Goal: Task Accomplishment & Management: Manage account settings

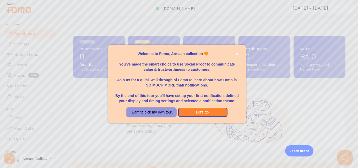
click at [151, 110] on button "I want to pick my own tour." at bounding box center [152, 112] width 50 height 9
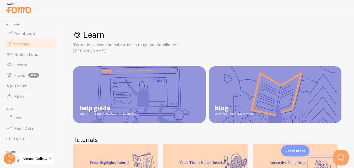
click at [29, 47] on link "Settings" at bounding box center [30, 44] width 54 height 10
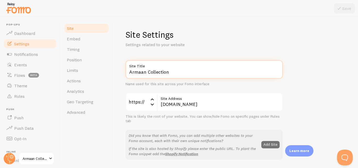
click at [178, 75] on input "Armaan Collection" at bounding box center [204, 69] width 157 height 18
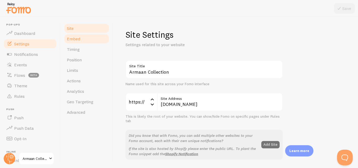
click at [90, 39] on link "Embed" at bounding box center [87, 39] width 46 height 10
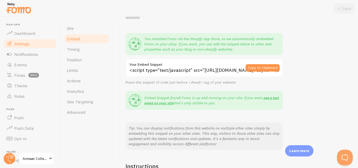
scroll to position [40, 0]
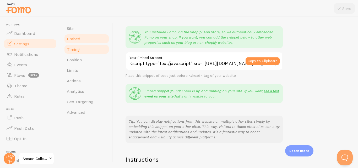
click at [89, 46] on link "Timing" at bounding box center [87, 49] width 46 height 10
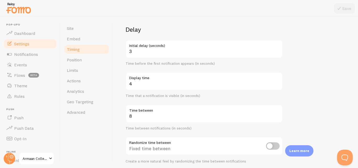
scroll to position [37, 0]
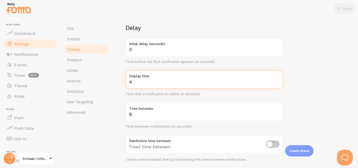
click at [145, 85] on input "4" at bounding box center [204, 79] width 157 height 18
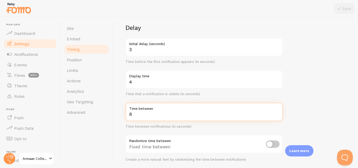
click at [180, 115] on input "8" at bounding box center [204, 112] width 157 height 18
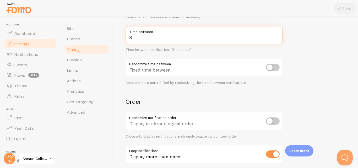
scroll to position [114, 0]
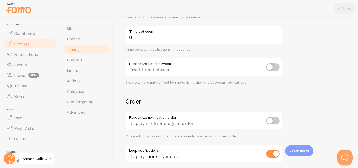
click at [175, 120] on div "Display in chronological order" at bounding box center [204, 121] width 157 height 19
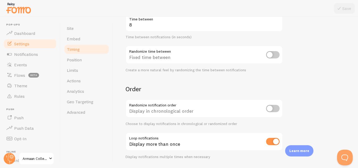
scroll to position [142, 0]
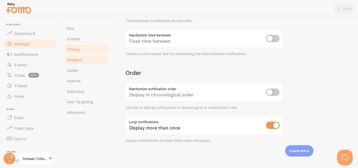
click at [87, 61] on link "Position" at bounding box center [87, 60] width 46 height 10
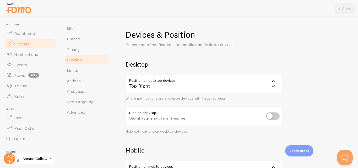
click at [176, 117] on div "Visible on desktop devices" at bounding box center [204, 116] width 157 height 19
click at [271, 116] on input "checkbox" at bounding box center [273, 116] width 14 height 7
checkbox input "true"
click at [343, 11] on icon at bounding box center [339, 8] width 6 height 6
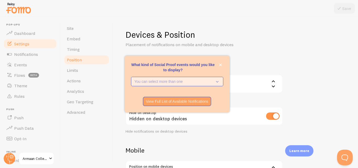
click at [189, 83] on p "You can select more than one" at bounding box center [174, 81] width 78 height 5
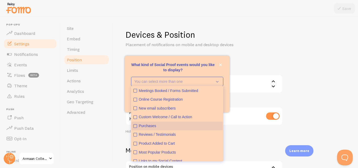
click at [164, 125] on div "Purchases" at bounding box center [180, 126] width 82 height 5
click at [221, 68] on p "What kind of Social Proof events would you like to display?" at bounding box center [177, 67] width 92 height 10
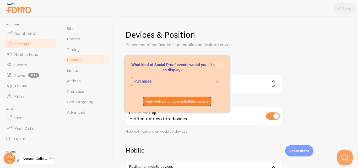
click at [221, 65] on icon "close," at bounding box center [220, 64] width 3 height 3
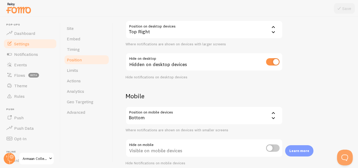
scroll to position [77, 0]
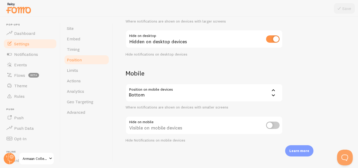
click at [275, 123] on input "checkbox" at bounding box center [273, 125] width 14 height 7
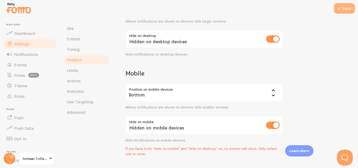
click at [344, 11] on button "Save" at bounding box center [344, 8] width 21 height 10
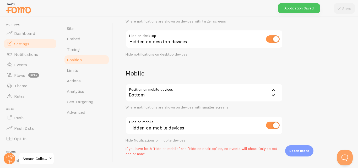
click at [272, 124] on input "checkbox" at bounding box center [273, 125] width 14 height 7
checkbox input "false"
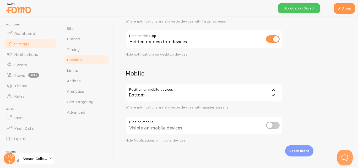
click at [272, 39] on input "checkbox" at bounding box center [273, 38] width 14 height 7
checkbox input "false"
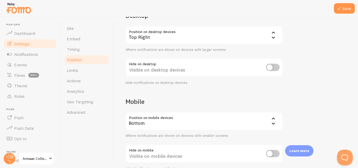
scroll to position [44, 0]
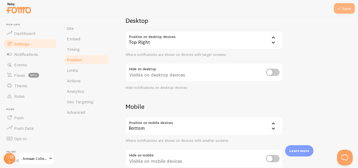
click at [342, 13] on button "Save" at bounding box center [344, 8] width 21 height 10
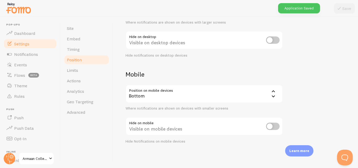
scroll to position [77, 0]
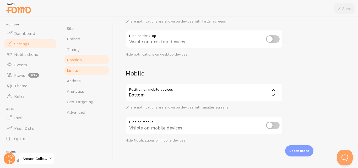
click at [79, 70] on link "Limits" at bounding box center [87, 70] width 46 height 10
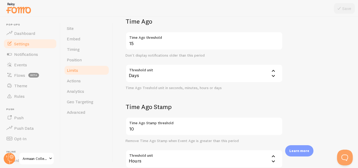
scroll to position [131, 0]
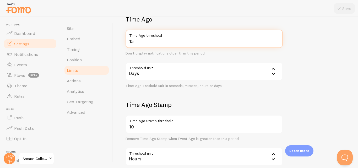
click at [161, 40] on input "15" at bounding box center [204, 39] width 157 height 18
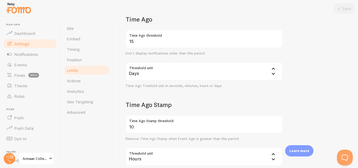
click at [274, 70] on icon at bounding box center [273, 69] width 6 height 6
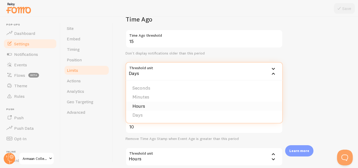
click at [156, 105] on li "Hours" at bounding box center [204, 106] width 156 height 9
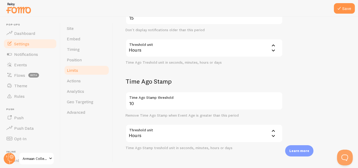
scroll to position [156, 0]
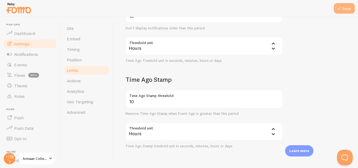
click at [345, 5] on button "Save" at bounding box center [344, 8] width 21 height 10
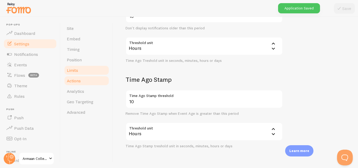
click at [80, 82] on span "Actions" at bounding box center [74, 80] width 14 height 5
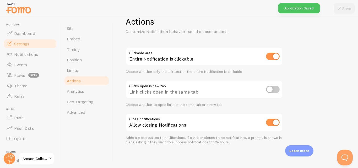
scroll to position [15, 0]
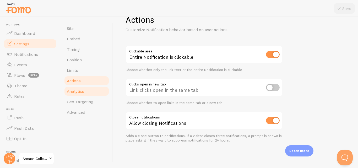
click at [82, 92] on span "Analytics" at bounding box center [75, 91] width 17 height 5
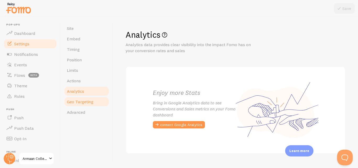
click at [87, 100] on span "Geo Targeting" at bounding box center [80, 101] width 26 height 5
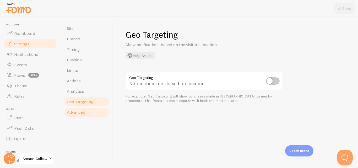
click at [85, 108] on link "Advanced" at bounding box center [87, 112] width 46 height 10
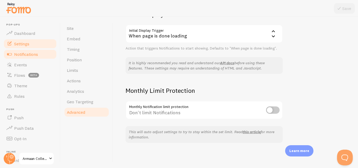
click at [35, 57] on span "Notifications" at bounding box center [26, 54] width 24 height 5
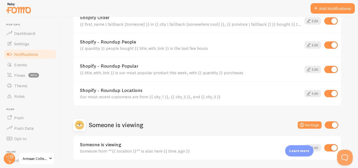
scroll to position [238, 0]
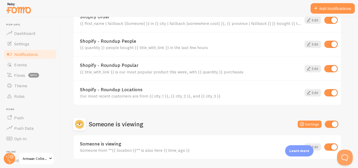
click at [148, 50] on div "{{ quantity }} people bought {{ title_with_link }} in the last few hours" at bounding box center [191, 47] width 222 height 5
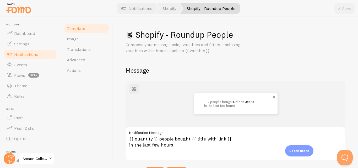
click at [244, 100] on link "Golden Jeans" at bounding box center [243, 102] width 21 height 4
click at [86, 40] on link "Image" at bounding box center [87, 39] width 46 height 10
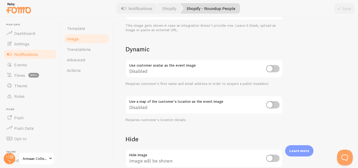
scroll to position [209, 0]
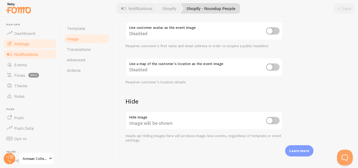
click at [22, 44] on span "Settings" at bounding box center [21, 43] width 15 height 5
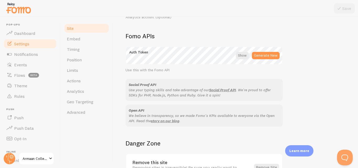
scroll to position [327, 0]
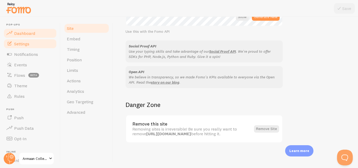
click at [25, 31] on span "Dashboard" at bounding box center [24, 33] width 21 height 5
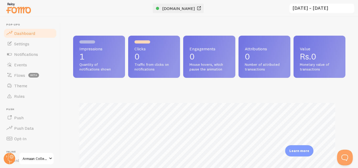
scroll to position [138, 269]
click at [169, 8] on span "[DOMAIN_NAME]" at bounding box center [178, 8] width 33 height 5
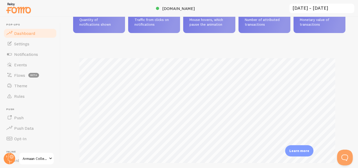
scroll to position [0, 0]
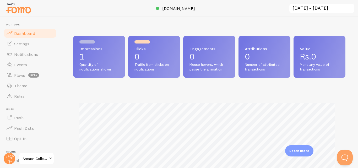
click at [95, 61] on p "1" at bounding box center [98, 56] width 39 height 8
click at [145, 67] on span "Traffic from clicks on notifications" at bounding box center [154, 66] width 39 height 9
click at [20, 42] on span "Settings" at bounding box center [21, 43] width 15 height 5
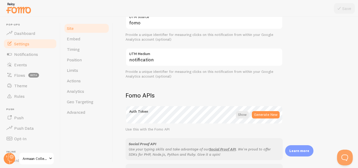
scroll to position [233, 0]
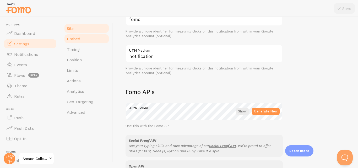
click at [99, 40] on link "Embed" at bounding box center [87, 39] width 46 height 10
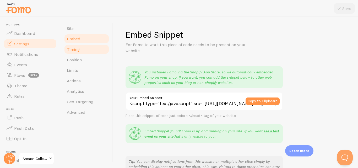
click at [89, 52] on link "Timing" at bounding box center [87, 49] width 46 height 10
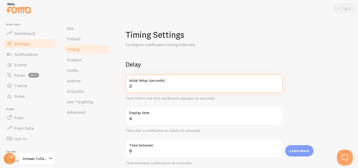
click at [148, 86] on input "3" at bounding box center [204, 84] width 157 height 18
click at [279, 85] on input "4" at bounding box center [204, 84] width 157 height 18
type input "5"
click at [279, 85] on input "5" at bounding box center [204, 84] width 157 height 18
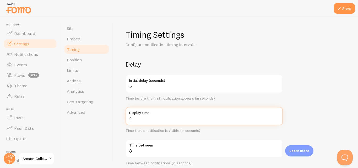
click at [217, 125] on input "4" at bounding box center [204, 116] width 157 height 18
click at [277, 120] on input "3" at bounding box center [204, 116] width 157 height 18
type input "2"
click at [277, 120] on input "2" at bounding box center [204, 116] width 157 height 18
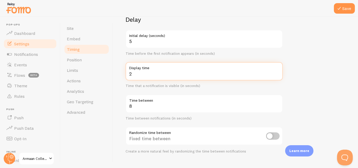
scroll to position [45, 0]
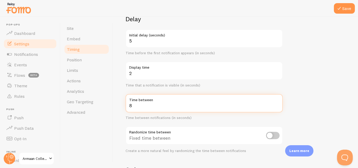
click at [200, 107] on input "8" at bounding box center [204, 103] width 157 height 18
click at [278, 106] on input "7" at bounding box center [204, 103] width 157 height 18
click at [278, 106] on input "6" at bounding box center [204, 103] width 157 height 18
click at [278, 106] on input "5" at bounding box center [204, 103] width 157 height 18
type input "4"
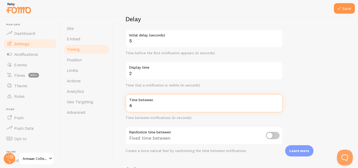
click at [278, 106] on input "4" at bounding box center [204, 103] width 157 height 18
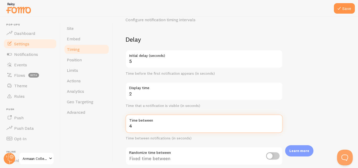
scroll to position [0, 0]
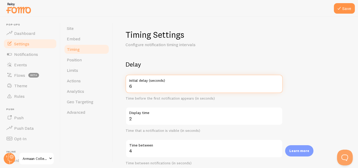
click at [278, 85] on input "6" at bounding box center [204, 84] width 157 height 18
click at [278, 85] on input "7" at bounding box center [204, 84] width 157 height 18
click at [278, 85] on input "8" at bounding box center [204, 84] width 157 height 18
click at [276, 88] on input "7" at bounding box center [204, 84] width 157 height 18
click at [276, 88] on input "6" at bounding box center [204, 84] width 157 height 18
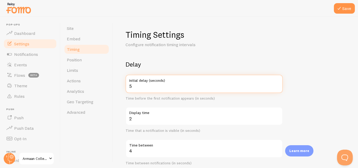
type input "5"
click at [276, 88] on input "5" at bounding box center [204, 84] width 157 height 18
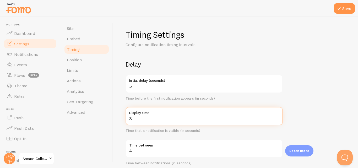
type input "3"
click at [277, 116] on input "3" at bounding box center [204, 116] width 157 height 18
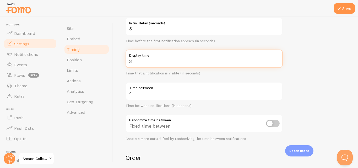
scroll to position [61, 0]
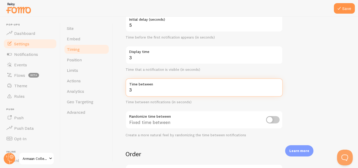
type input "3"
click at [277, 90] on input "3" at bounding box center [204, 87] width 157 height 18
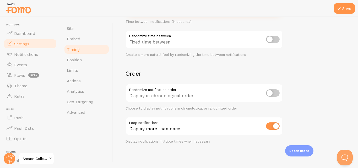
scroll to position [142, 0]
click at [273, 91] on input "checkbox" at bounding box center [273, 92] width 14 height 7
checkbox input "true"
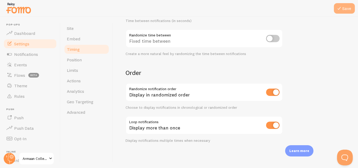
click at [344, 7] on button "Save" at bounding box center [344, 8] width 21 height 10
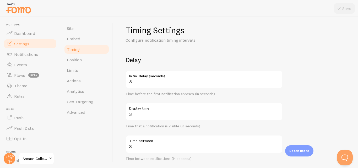
scroll to position [1, 0]
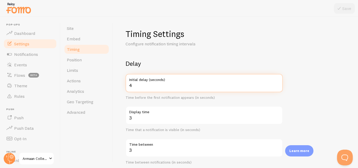
click at [277, 87] on input "4" at bounding box center [204, 83] width 157 height 18
type input "3"
click at [277, 87] on input "3" at bounding box center [204, 83] width 157 height 18
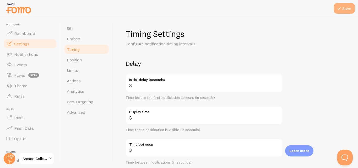
click at [346, 4] on button "Save" at bounding box center [344, 8] width 21 height 10
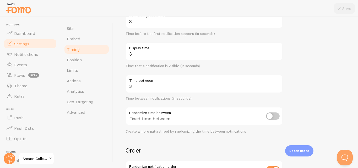
scroll to position [67, 0]
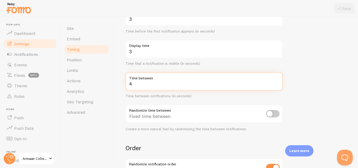
click at [278, 83] on input "4" at bounding box center [204, 81] width 157 height 18
click at [278, 83] on input "5" at bounding box center [204, 81] width 157 height 18
type input "4"
click at [277, 85] on input "4" at bounding box center [204, 81] width 157 height 18
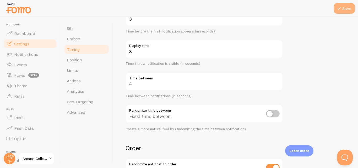
click at [346, 5] on button "Save" at bounding box center [344, 8] width 21 height 10
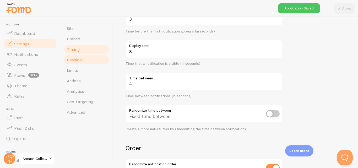
click at [75, 61] on span "Position" at bounding box center [74, 59] width 15 height 5
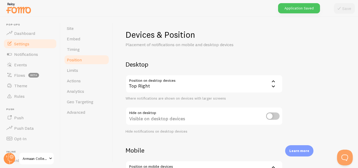
click at [274, 82] on icon at bounding box center [273, 81] width 6 height 6
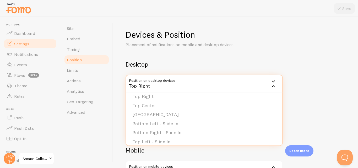
scroll to position [40, 0]
click at [191, 122] on li "Bottom Right - Slide In" at bounding box center [204, 123] width 156 height 9
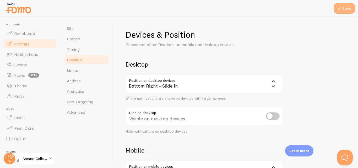
click at [346, 9] on button "Save" at bounding box center [344, 8] width 21 height 10
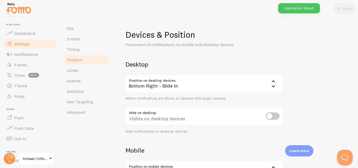
click at [220, 85] on div "Bottom Right - Slide In" at bounding box center [204, 84] width 157 height 18
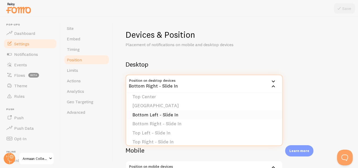
scroll to position [44, 0]
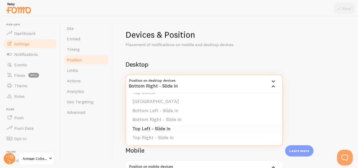
click at [185, 125] on li "Top Left - Slide In" at bounding box center [204, 128] width 156 height 9
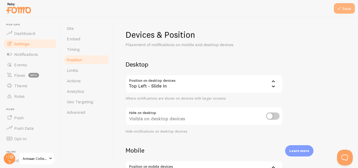
click at [344, 7] on button "Save" at bounding box center [344, 8] width 21 height 10
click at [248, 84] on div "Top Left - Slide In" at bounding box center [204, 84] width 157 height 18
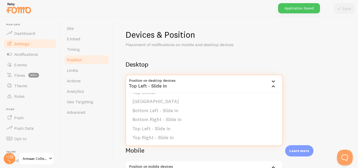
click at [310, 36] on div "Devices & Position Placement of notifications on mobile and desktop devices Des…" at bounding box center [236, 124] width 220 height 191
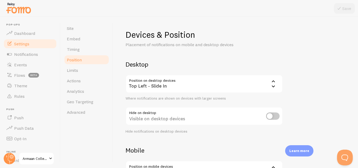
click at [191, 89] on div "Top Left - Slide In" at bounding box center [204, 84] width 157 height 18
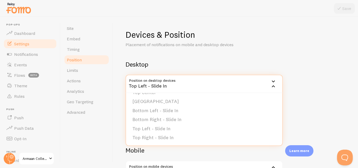
click at [191, 89] on div "Top Left - Slide In" at bounding box center [204, 84] width 157 height 18
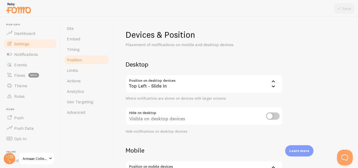
click at [191, 89] on div "Top Left - Slide In" at bounding box center [204, 84] width 157 height 18
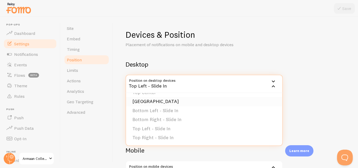
click at [175, 104] on li "Bottom Center" at bounding box center [204, 101] width 156 height 9
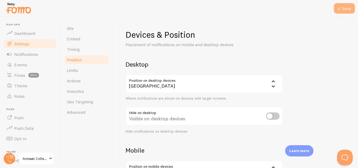
click at [345, 12] on button "Save" at bounding box center [344, 8] width 21 height 10
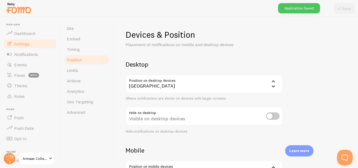
click at [189, 81] on div "Bottom Center" at bounding box center [204, 84] width 157 height 18
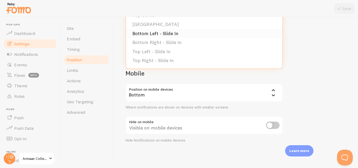
click at [180, 32] on li "Bottom Left - Slide In" at bounding box center [204, 33] width 156 height 9
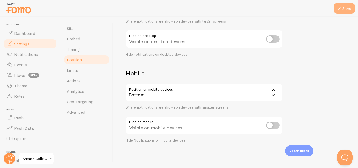
click at [344, 10] on button "Save" at bounding box center [344, 8] width 21 height 10
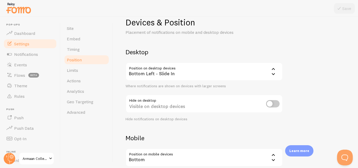
scroll to position [0, 0]
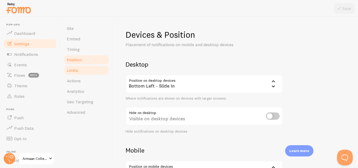
click at [100, 72] on link "Limits" at bounding box center [87, 70] width 46 height 10
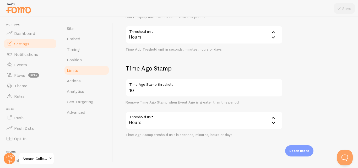
scroll to position [172, 0]
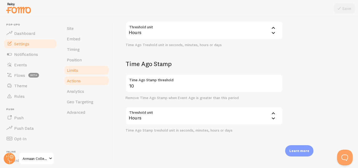
click at [89, 83] on link "Actions" at bounding box center [87, 81] width 46 height 10
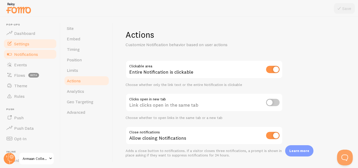
click at [35, 54] on span "Notifications" at bounding box center [26, 54] width 24 height 5
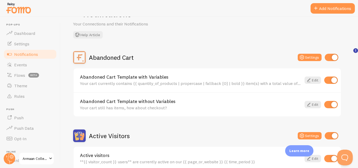
scroll to position [28, 0]
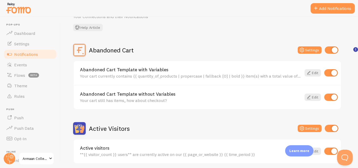
click at [331, 74] on input "checkbox" at bounding box center [331, 72] width 14 height 7
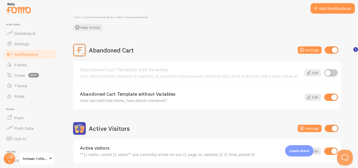
click at [331, 74] on input "checkbox" at bounding box center [331, 72] width 14 height 7
checkbox input "true"
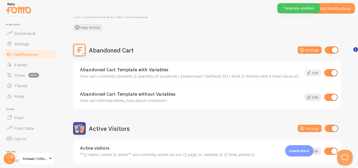
click at [316, 72] on link "Edit" at bounding box center [313, 72] width 17 height 7
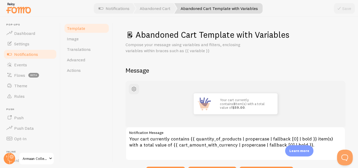
click at [82, 30] on span "Template" at bounding box center [76, 28] width 18 height 5
click at [30, 55] on span "Notifications" at bounding box center [26, 54] width 24 height 5
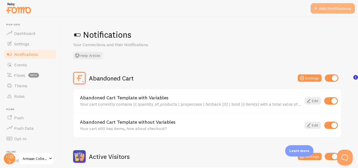
click at [322, 5] on button "Add Notifications" at bounding box center [333, 8] width 44 height 10
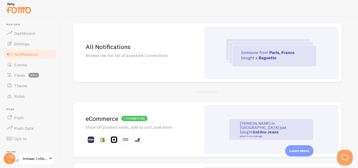
scroll to position [51, 0]
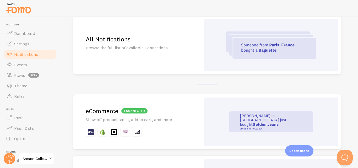
click at [229, 36] on img at bounding box center [271, 44] width 90 height 27
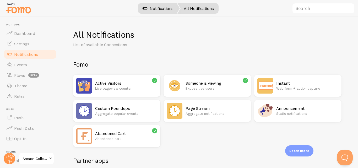
click at [164, 4] on link "Notifications" at bounding box center [158, 8] width 44 height 10
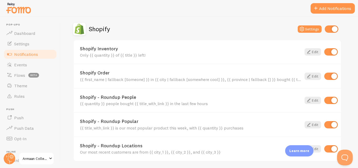
scroll to position [180, 0]
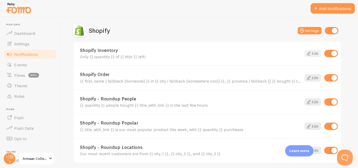
click at [312, 54] on icon at bounding box center [309, 53] width 6 height 6
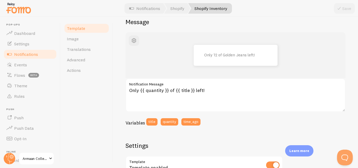
scroll to position [68, 0]
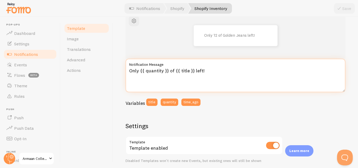
click at [207, 78] on textarea "Only {{ quantity }} of {{ title }} left!" at bounding box center [236, 76] width 220 height 34
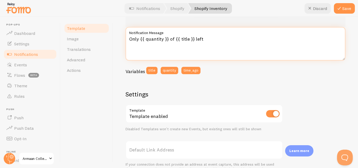
scroll to position [0, 0]
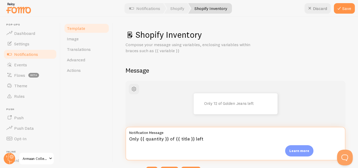
type textarea "Only {{ quantity }} of {{ title }} left"
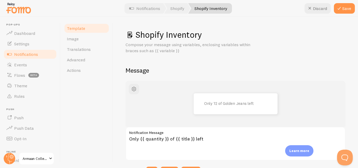
click at [84, 24] on link "Template" at bounding box center [87, 28] width 46 height 10
click at [28, 54] on span "Notifications" at bounding box center [26, 54] width 24 height 5
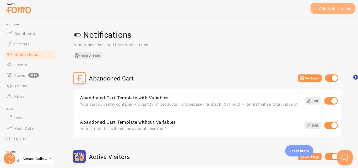
click at [319, 7] on button "Add Notifications" at bounding box center [333, 8] width 44 height 10
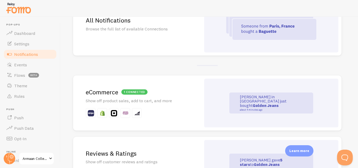
scroll to position [70, 0]
click at [247, 24] on img at bounding box center [271, 25] width 90 height 27
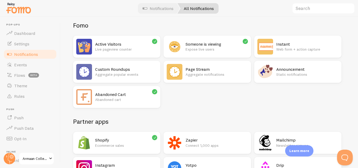
scroll to position [30, 0]
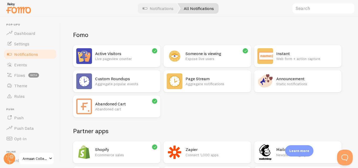
click at [154, 51] on icon at bounding box center [155, 51] width 5 height 5
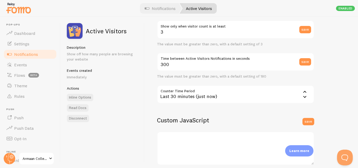
scroll to position [93, 0]
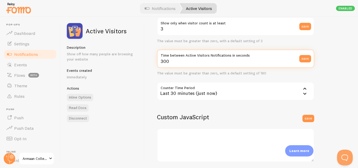
click at [194, 65] on input "300" at bounding box center [235, 59] width 157 height 18
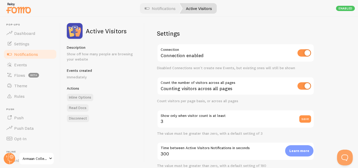
click at [30, 54] on span "Notifications" at bounding box center [26, 54] width 24 height 5
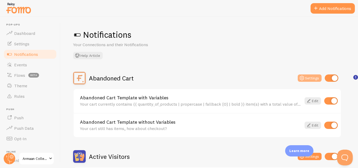
click at [310, 78] on button "Settings" at bounding box center [310, 77] width 24 height 7
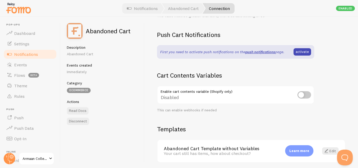
scroll to position [154, 0]
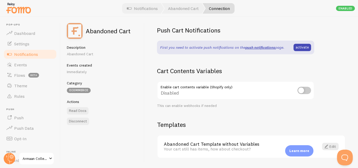
click at [302, 87] on input "checkbox" at bounding box center [305, 90] width 14 height 7
checkbox input "true"
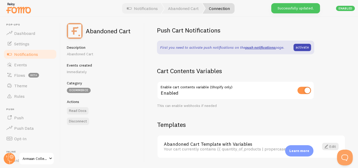
scroll to position [169, 0]
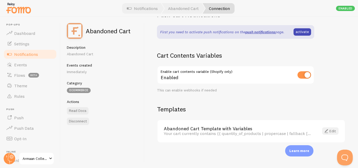
click at [328, 127] on link "Edit" at bounding box center [330, 130] width 17 height 7
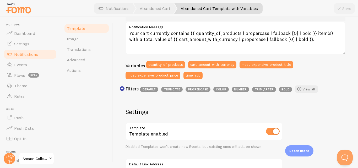
scroll to position [85, 0]
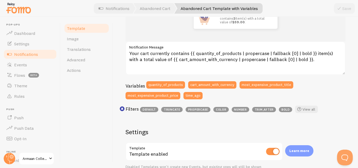
click at [29, 53] on span "Notifications" at bounding box center [26, 54] width 24 height 5
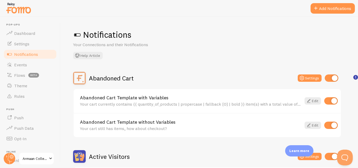
click at [37, 54] on span "Notifications" at bounding box center [26, 54] width 24 height 5
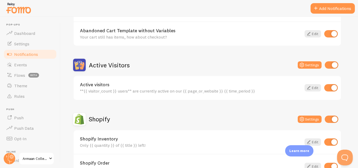
scroll to position [96, 0]
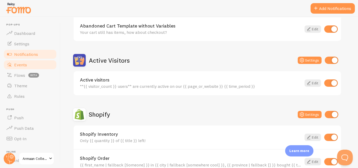
click at [34, 65] on link "Events" at bounding box center [30, 65] width 54 height 10
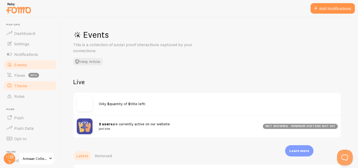
click at [27, 82] on link "Theme" at bounding box center [30, 86] width 54 height 10
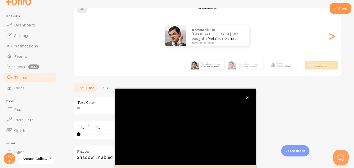
scroll to position [57, 0]
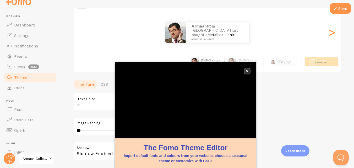
click at [246, 69] on button "close," at bounding box center [248, 71] width 6 height 6
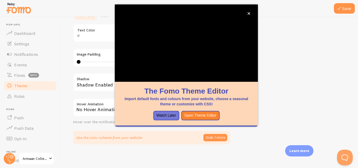
scroll to position [95, 0]
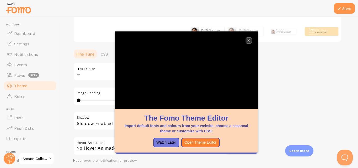
click at [248, 40] on icon "close," at bounding box center [249, 40] width 3 height 3
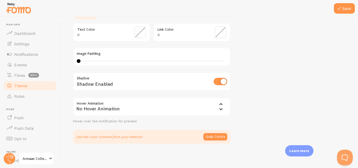
scroll to position [135, 0]
click at [171, 110] on div "No Hover Animation" at bounding box center [151, 106] width 157 height 18
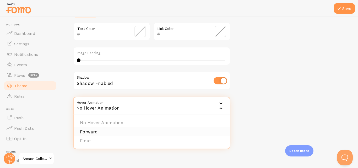
click at [125, 129] on li "Forward" at bounding box center [152, 131] width 156 height 9
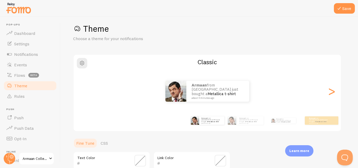
scroll to position [8, 0]
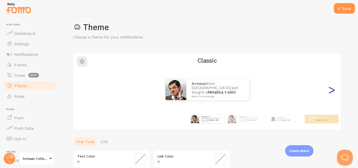
click at [333, 92] on div ">" at bounding box center [332, 90] width 6 height 38
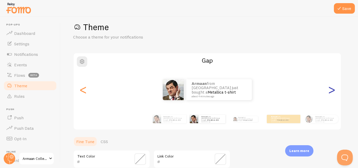
click at [332, 91] on div ">" at bounding box center [332, 90] width 6 height 38
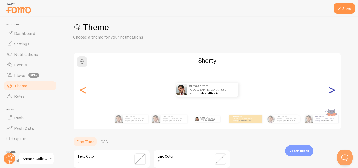
click at [332, 91] on div ">" at bounding box center [332, 90] width 6 height 38
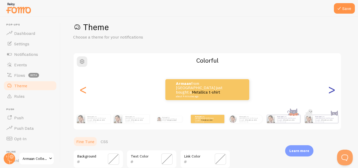
click at [331, 94] on div ">" at bounding box center [332, 90] width 6 height 38
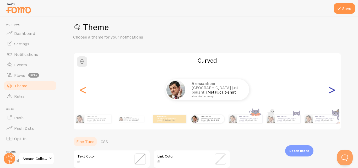
click at [330, 87] on div ">" at bounding box center [332, 90] width 6 height 38
type input "0"
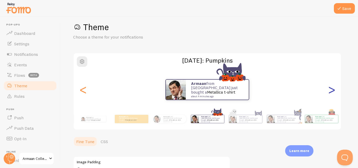
click at [330, 87] on div ">" at bounding box center [332, 90] width 6 height 38
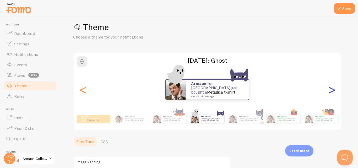
click at [330, 88] on div ">" at bounding box center [332, 90] width 6 height 38
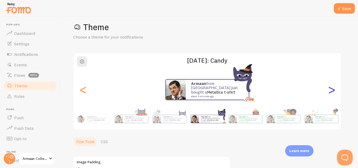
click at [330, 88] on div ">" at bounding box center [332, 90] width 6 height 38
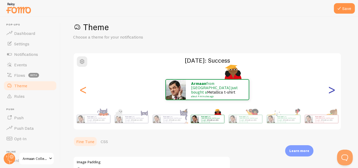
click at [330, 88] on div ">" at bounding box center [332, 90] width 6 height 38
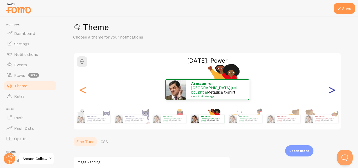
click at [330, 88] on div ">" at bounding box center [332, 90] width 6 height 38
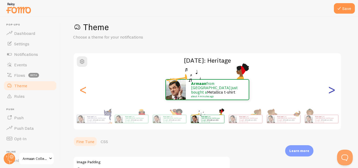
click at [330, 88] on div ">" at bounding box center [332, 90] width 6 height 38
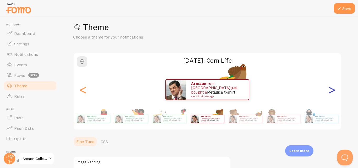
click at [331, 94] on div ">" at bounding box center [332, 90] width 6 height 38
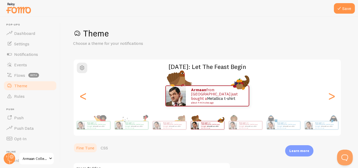
scroll to position [0, 0]
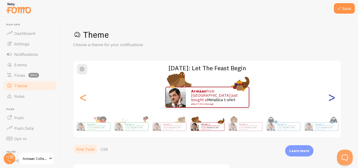
click at [331, 99] on div ">" at bounding box center [332, 97] width 6 height 38
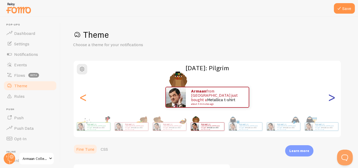
click at [331, 99] on div ">" at bounding box center [332, 97] width 6 height 38
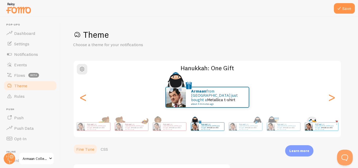
click at [316, 127] on p "Armaan from Pakistan just bought a Metallica t-shirt about 4 minutes ago" at bounding box center [325, 126] width 21 height 7
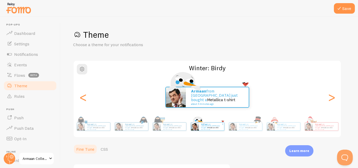
click at [316, 127] on p "Armaan from Pakistan just bought a Metallica t-shirt about 4 minutes ago" at bounding box center [325, 126] width 21 height 7
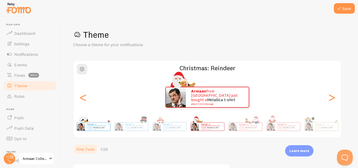
click at [89, 130] on div "Armaan from Pakistan just bought a Metallica t-shirt about 4 minutes ago" at bounding box center [97, 127] width 25 height 8
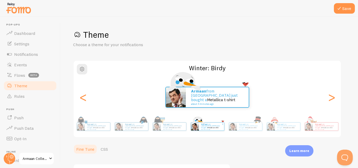
click at [89, 130] on div "Armaan from Pakistan just bought a Metallica t-shirt about 4 minutes ago" at bounding box center [97, 127] width 25 height 8
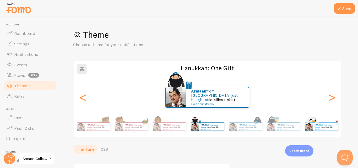
click at [89, 130] on div "Armaan from Pakistan just bought a Metallica t-shirt about 4 minutes ago" at bounding box center [97, 127] width 25 height 8
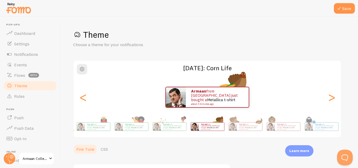
click at [89, 130] on div "Armaan from Pakistan just bought a Metallica t-shirt about 4 minutes ago" at bounding box center [97, 127] width 25 height 8
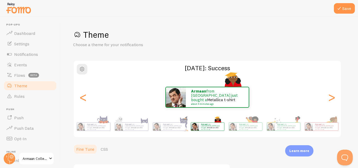
click at [89, 130] on div "Armaan from Pakistan just bought a Metallica t-shirt about 4 minutes ago" at bounding box center [97, 127] width 25 height 8
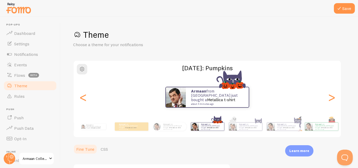
click at [89, 130] on div "Armaan from Pakistan just bought a Metallica t-shirt about 4 minutes ago" at bounding box center [94, 126] width 34 height 15
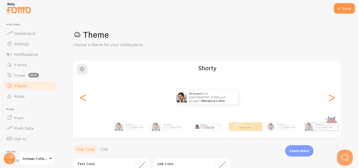
click at [206, 127] on link "Metallica t-shirt" at bounding box center [210, 128] width 9 height 2
click at [216, 129] on div "Armaan from Pakistan just bought a Metallica t-shirt about 4 minutes ago" at bounding box center [208, 126] width 34 height 15
click at [234, 129] on small "about 4 minutes ago" at bounding box center [243, 129] width 20 height 1
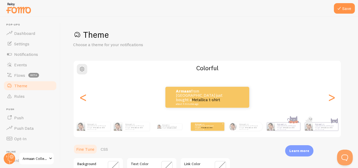
click at [234, 128] on img at bounding box center [233, 127] width 8 height 8
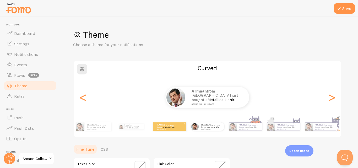
click at [180, 128] on div "Armaan from Pakistan just bought a Metallica t-shirt about 4 minutes ago" at bounding box center [170, 126] width 34 height 8
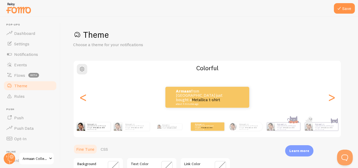
click at [106, 131] on div "Armaan from Pakistan just bought a Metallica t-shirt about 4 minutes ago" at bounding box center [94, 126] width 34 height 15
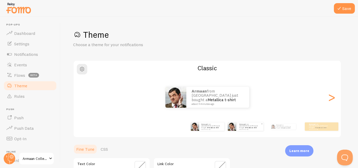
click at [247, 127] on link "Metallica t-shirt" at bounding box center [251, 128] width 11 height 2
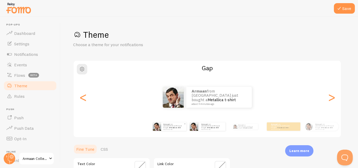
click at [179, 130] on div "Armaan from Pakistan just bought a Metallica t-shirt about 4 minutes ago" at bounding box center [173, 126] width 25 height 8
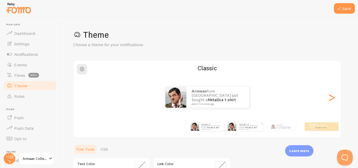
click at [249, 127] on link "Metallica t-shirt" at bounding box center [251, 128] width 11 height 2
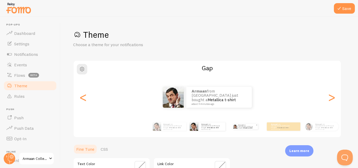
click at [252, 128] on p "Armaan from Pakistan just bought a Metallica t-shirt about 4 minutes ago" at bounding box center [247, 127] width 18 height 6
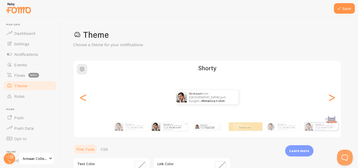
click at [177, 129] on div "Armaan from Pakistan just bought a Metallica t-shirt about 4 minutes ago" at bounding box center [174, 126] width 26 height 8
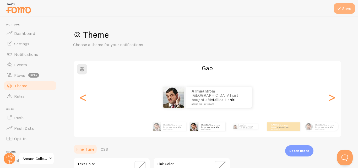
click at [348, 12] on button "Save" at bounding box center [344, 8] width 21 height 10
click at [350, 6] on button "Save" at bounding box center [344, 8] width 21 height 10
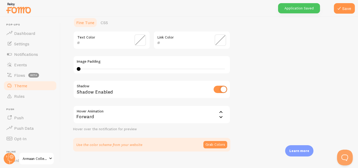
scroll to position [128, 0]
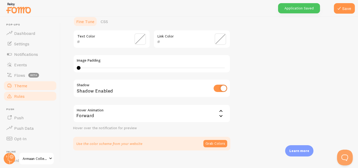
click at [28, 97] on link "Rules" at bounding box center [30, 96] width 54 height 10
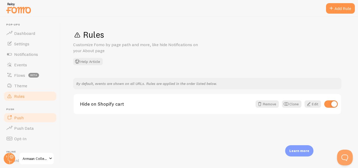
click at [20, 114] on link "Push" at bounding box center [30, 118] width 54 height 10
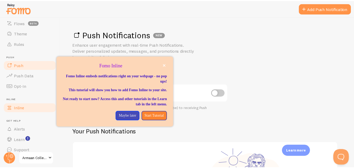
scroll to position [59, 0]
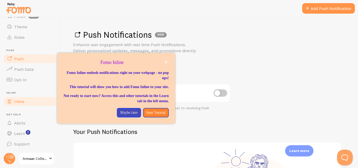
click at [15, 108] on ul "Pop-ups Dashboard Settings Notifications Events Flows beta Theme Rules Push Pus…" at bounding box center [30, 56] width 54 height 185
click at [19, 104] on link "Inline" at bounding box center [30, 101] width 54 height 10
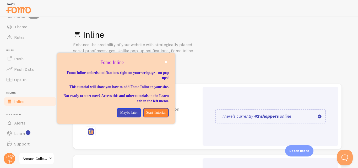
click at [19, 104] on link "Inline" at bounding box center [30, 101] width 54 height 10
click at [23, 131] on span "Learn" at bounding box center [19, 133] width 11 height 5
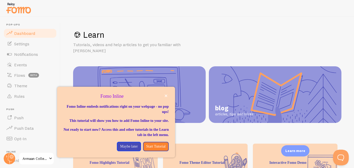
click at [31, 35] on span "Dashboard" at bounding box center [24, 33] width 21 height 5
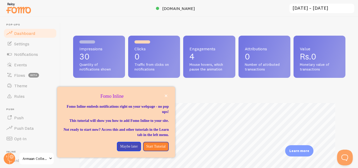
scroll to position [138, 269]
click at [165, 98] on button "close," at bounding box center [166, 96] width 6 height 6
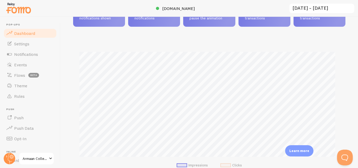
scroll to position [70, 0]
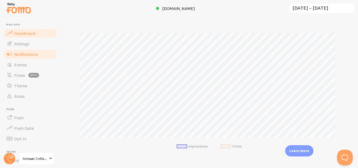
click at [23, 52] on span "Notifications" at bounding box center [26, 54] width 24 height 5
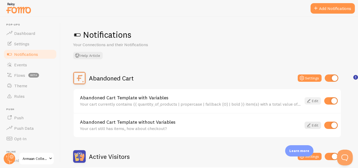
click at [313, 99] on link "Edit" at bounding box center [313, 100] width 17 height 7
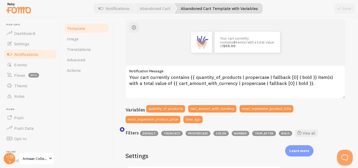
scroll to position [66, 0]
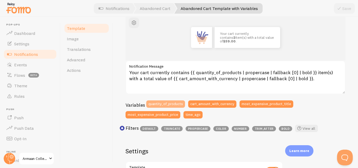
click at [162, 105] on button "quantity_of_products" at bounding box center [165, 103] width 39 height 7
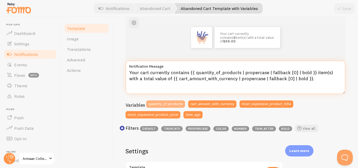
type textarea "{{ quantity_of_products }}Your cart currently contains {{ quantity_of_products …"
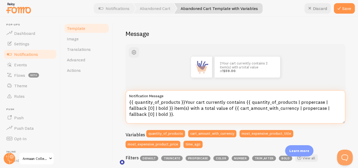
scroll to position [31, 0]
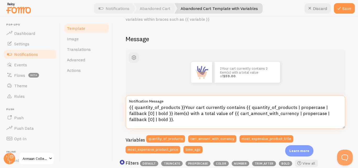
click at [271, 108] on textarea "{{ quantity_of_products }}Your cart currently contains {{ quantity_of_products …" at bounding box center [236, 112] width 220 height 34
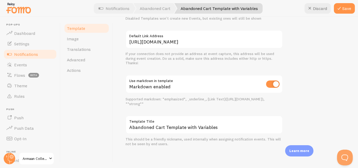
scroll to position [234, 0]
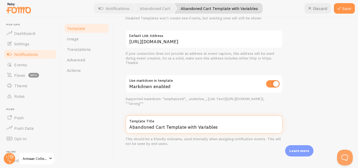
click at [222, 126] on input "Abandoned Cart Template with Variables" at bounding box center [204, 124] width 157 height 18
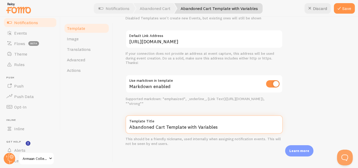
scroll to position [59, 0]
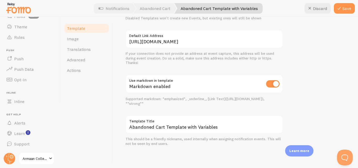
click at [48, 158] on span at bounding box center [50, 159] width 6 height 6
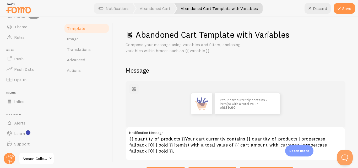
click at [133, 89] on span "button" at bounding box center [134, 89] width 6 height 6
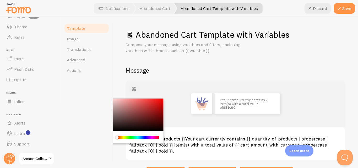
click at [133, 89] on span "button" at bounding box center [134, 89] width 6 height 6
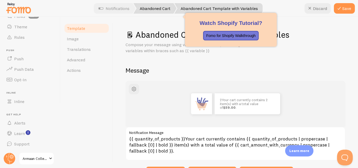
click at [162, 9] on link "Abandoned Cart" at bounding box center [154, 8] width 43 height 10
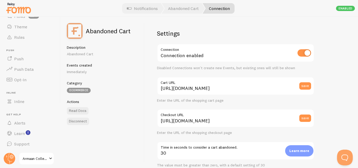
click at [249, 85] on label "Cart URL" at bounding box center [235, 81] width 157 height 9
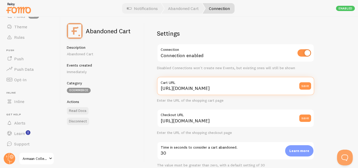
click at [249, 85] on input "https://armaancollection.com/cart" at bounding box center [235, 86] width 157 height 18
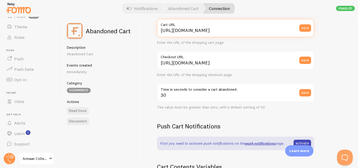
scroll to position [61, 0]
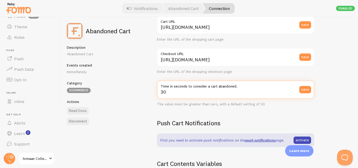
click at [207, 91] on input "30" at bounding box center [235, 90] width 157 height 18
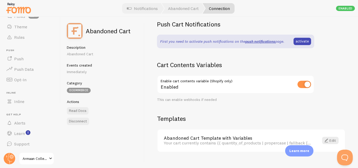
scroll to position [169, 0]
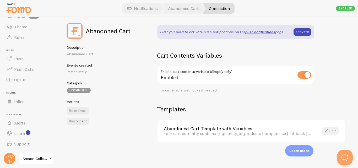
click at [326, 131] on link "Edit" at bounding box center [330, 130] width 17 height 7
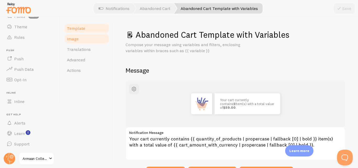
click at [77, 39] on span "Image" at bounding box center [73, 38] width 12 height 5
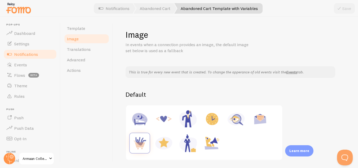
click at [18, 9] on img at bounding box center [19, 7] width 26 height 13
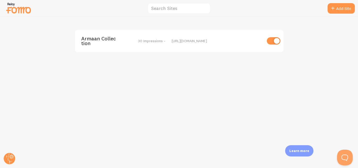
click at [27, 12] on img at bounding box center [19, 7] width 26 height 13
click at [93, 37] on span "Armaan Collection" at bounding box center [102, 41] width 42 height 10
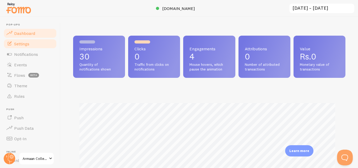
scroll to position [138, 269]
click at [22, 40] on link "Settings" at bounding box center [30, 44] width 54 height 10
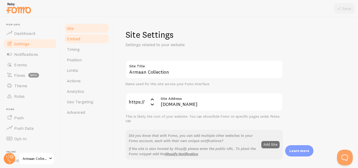
click at [89, 38] on link "Embed" at bounding box center [87, 39] width 46 height 10
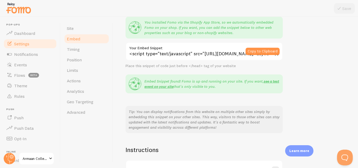
scroll to position [70, 0]
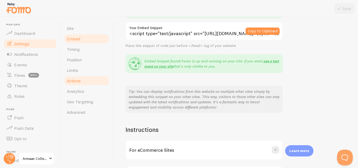
click at [87, 78] on link "Actions" at bounding box center [87, 81] width 46 height 10
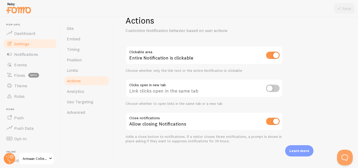
scroll to position [15, 0]
